Goal: Task Accomplishment & Management: Use online tool/utility

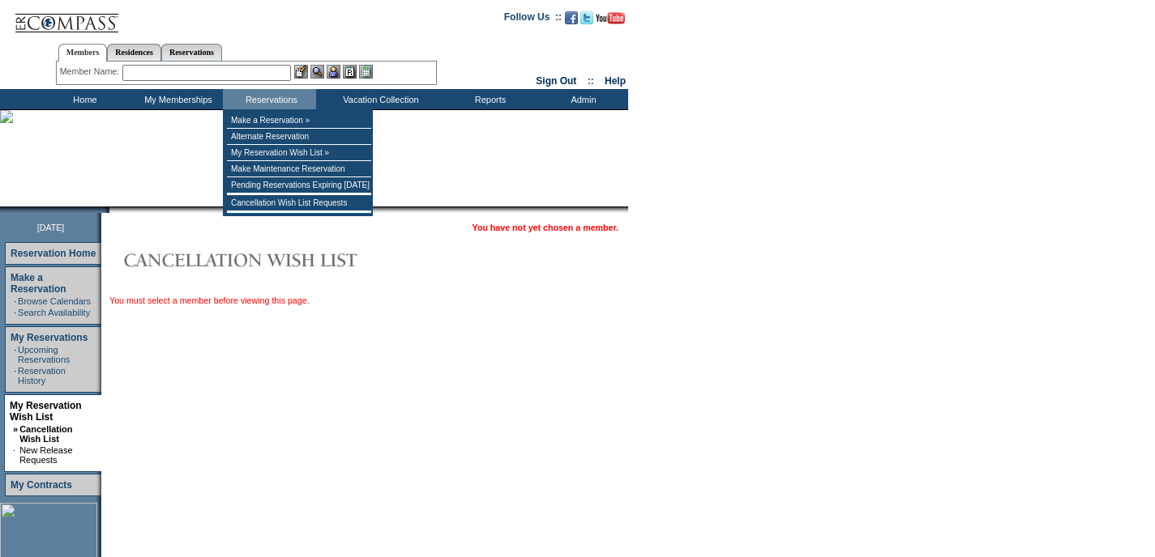
click at [233, 73] on input "text" at bounding box center [206, 73] width 169 height 16
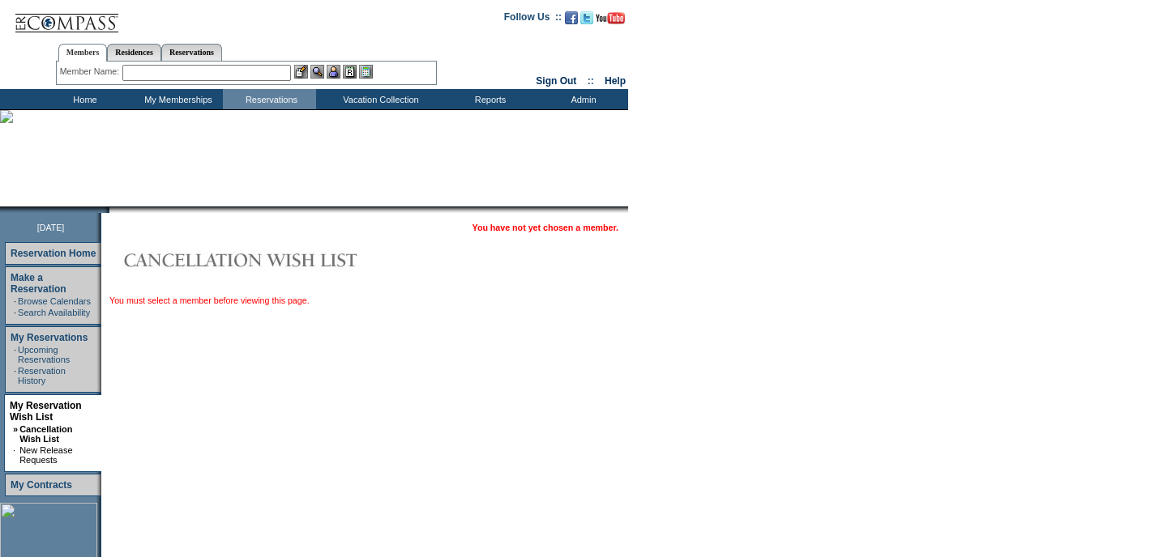
click at [233, 70] on input "text" at bounding box center [206, 73] width 169 height 16
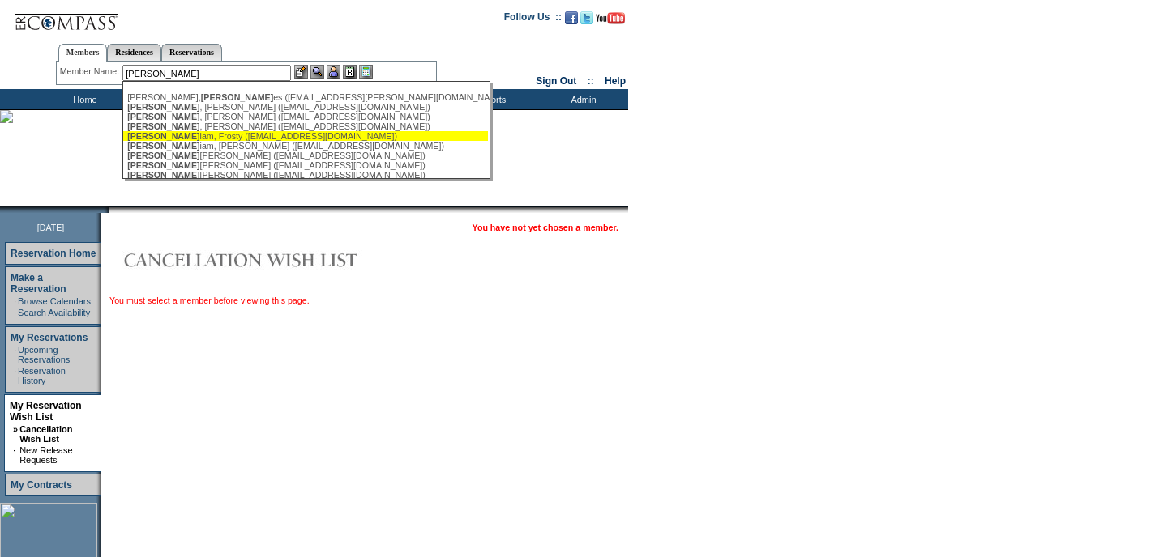
scroll to position [3, 0]
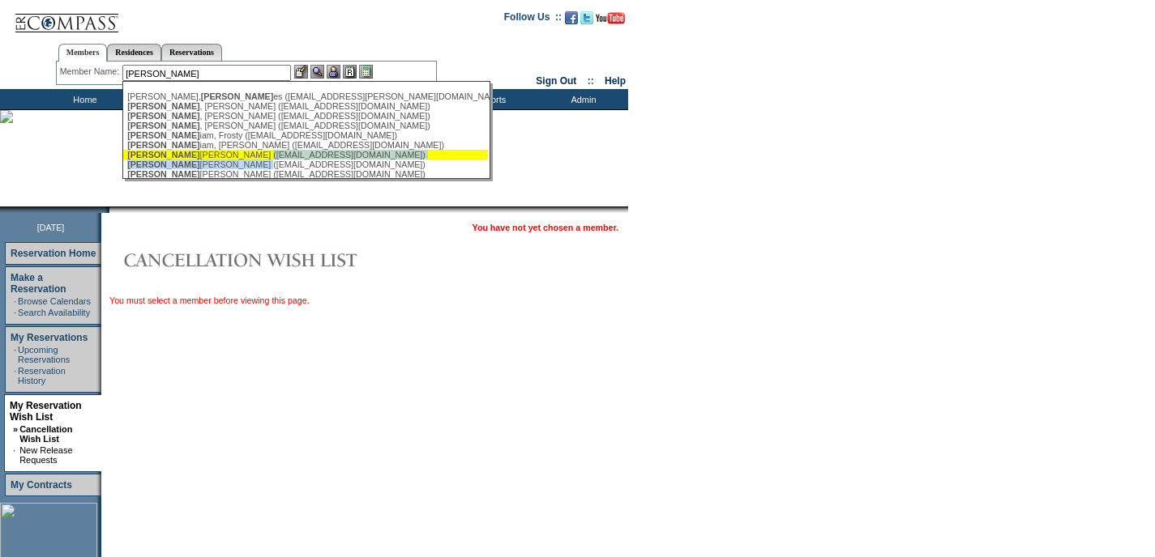
drag, startPoint x: 204, startPoint y: 167, endPoint x: 204, endPoint y: 158, distance: 8.9
click at [204, 158] on ul "[PERSON_NAME] es ([EMAIL_ADDRESS][PERSON_NAME][DOMAIN_NAME]) [PERSON_NAME] ([EM…" at bounding box center [305, 160] width 365 height 144
click at [204, 158] on div "[PERSON_NAME] igan, [PERSON_NAME] ([EMAIL_ADDRESS][DOMAIN_NAME])" at bounding box center [305, 155] width 357 height 10
type input "[PERSON_NAME] ([EMAIL_ADDRESS][DOMAIN_NAME])"
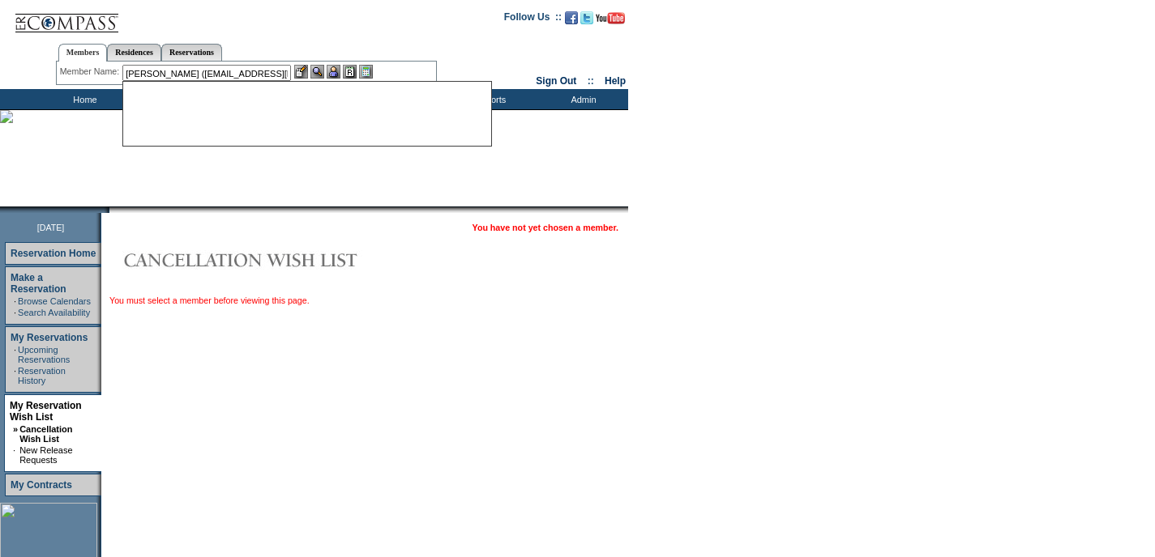
scroll to position [0, 0]
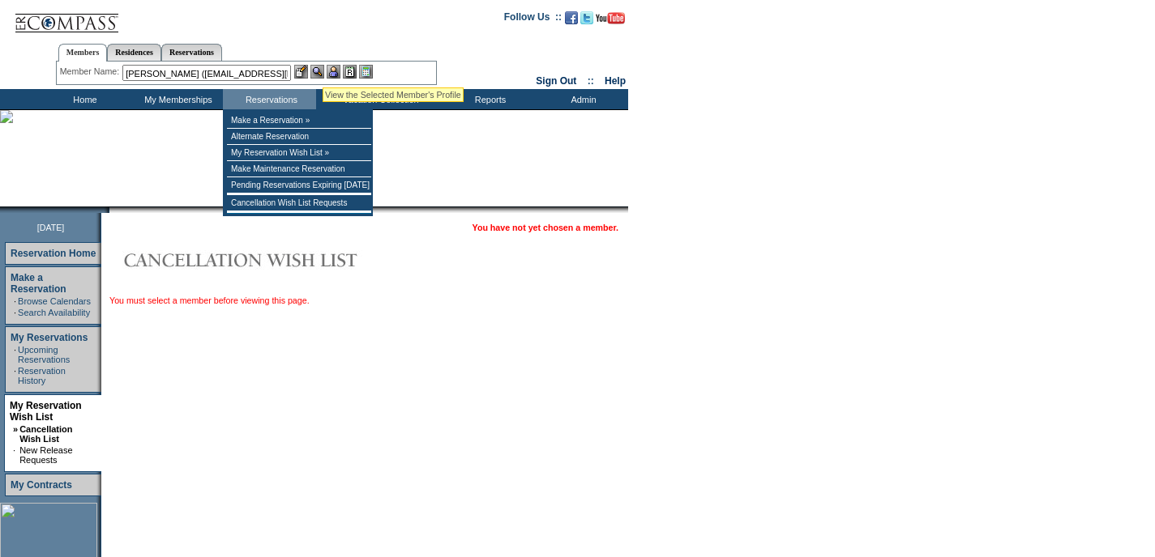
click at [322, 68] on img at bounding box center [317, 72] width 14 height 14
